Goal: Navigation & Orientation: Find specific page/section

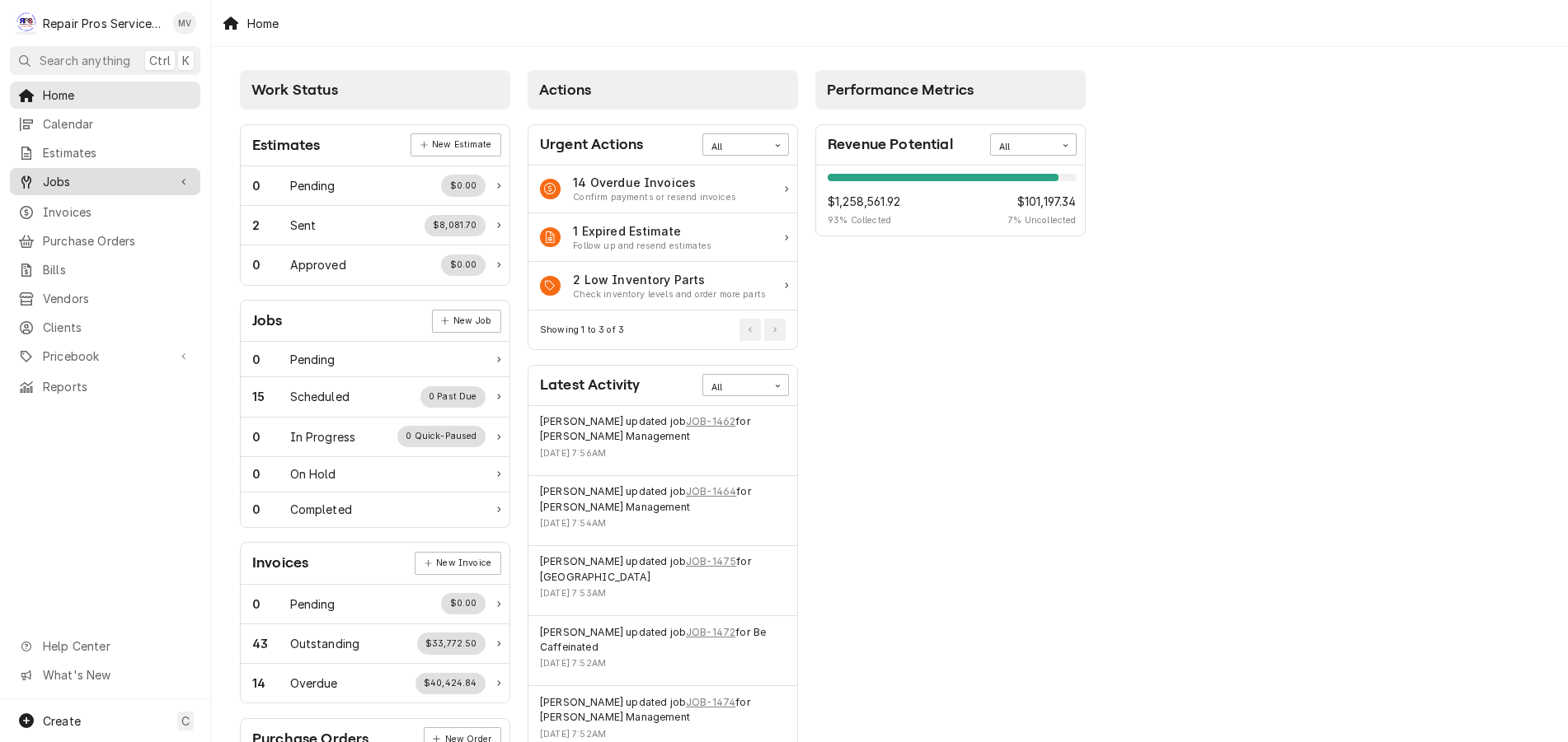
click at [75, 180] on span "Jobs" at bounding box center [105, 182] width 124 height 18
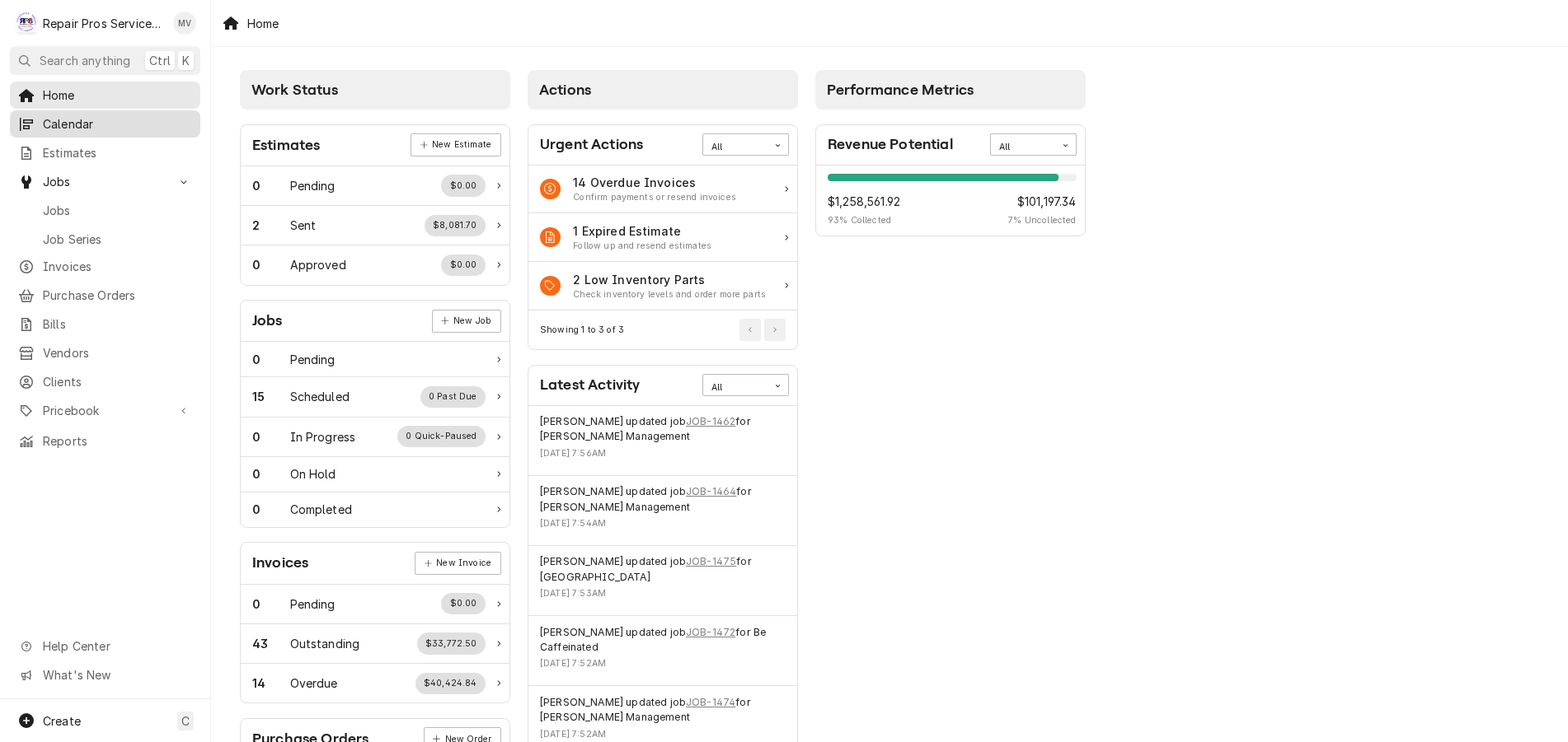
click at [77, 118] on span "Calendar" at bounding box center [117, 124] width 149 height 18
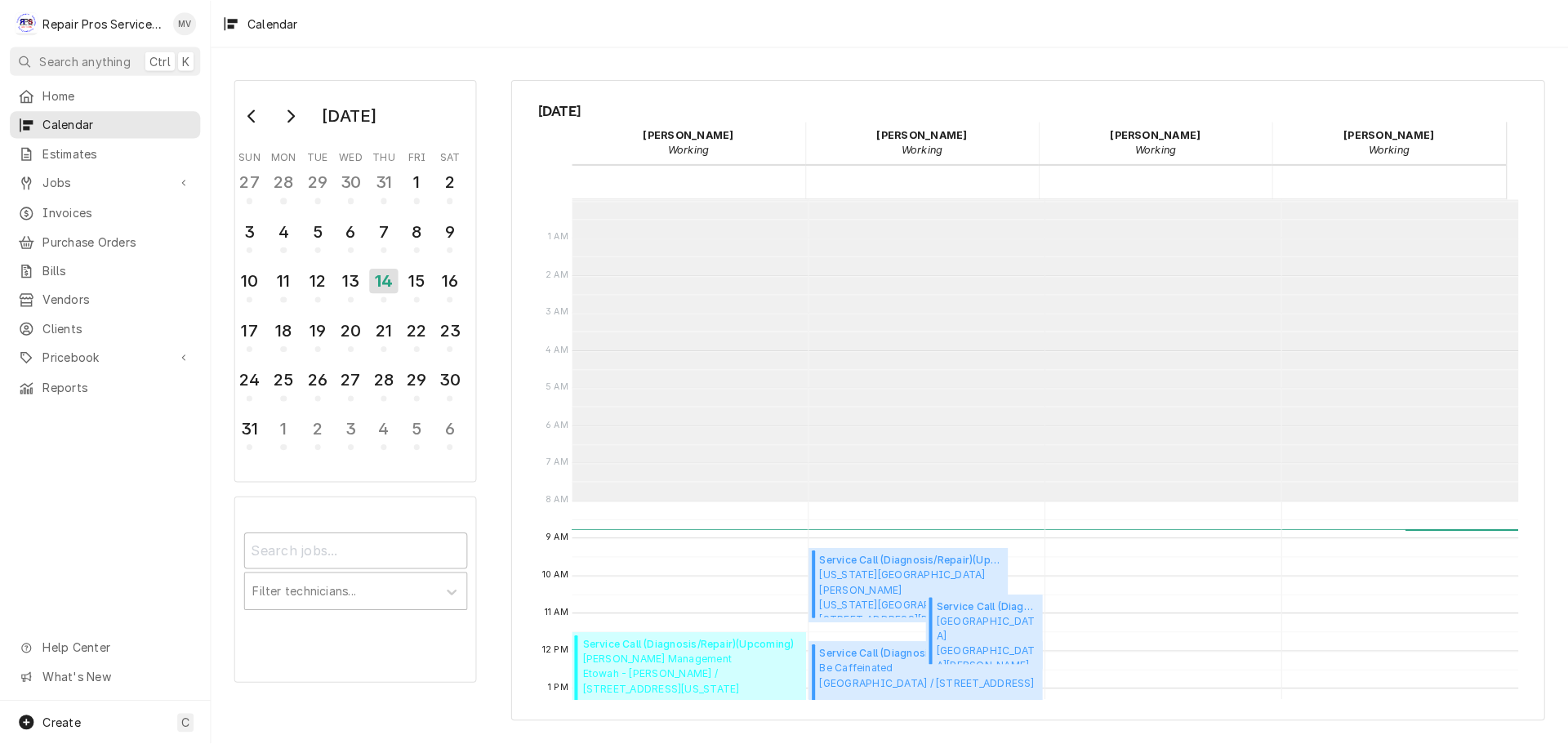
scroll to position [298, 0]
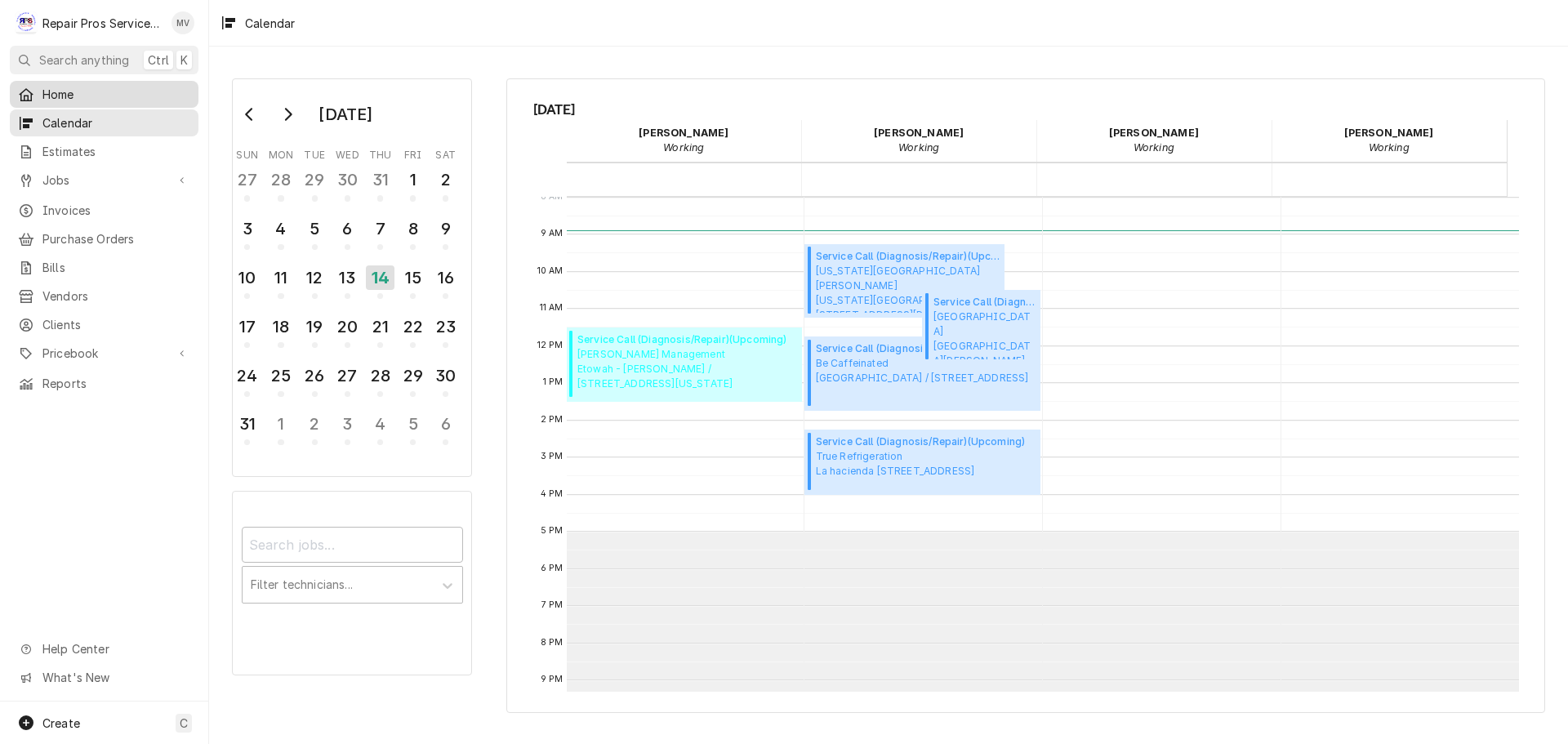
click at [57, 87] on span "Home" at bounding box center [116, 94] width 147 height 17
